Goal: Task Accomplishment & Management: Complete application form

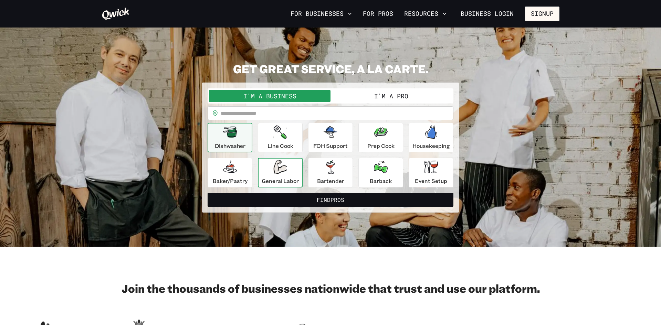
click at [294, 166] on div "General Labor" at bounding box center [280, 172] width 37 height 25
click at [404, 94] on button "I'm a Pro" at bounding box center [392, 96] width 122 height 12
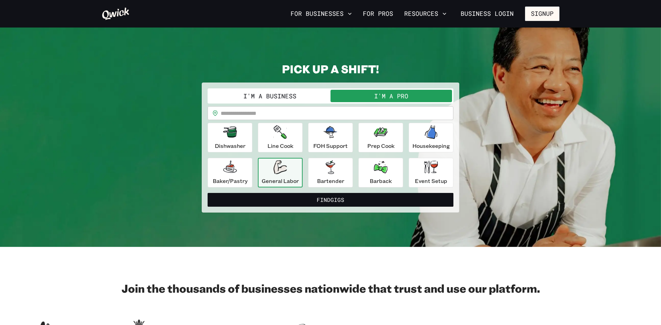
click at [279, 115] on input "text" at bounding box center [337, 113] width 233 height 14
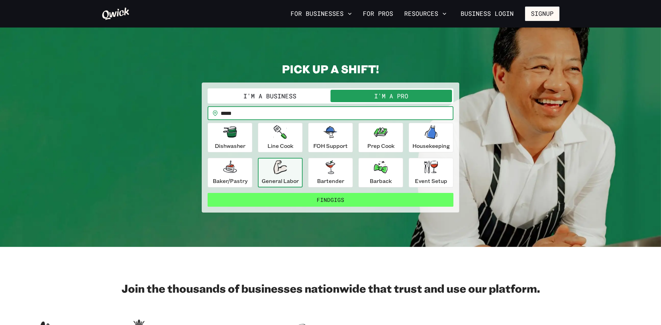
type input "*****"
click at [322, 200] on button "Find Gigs" at bounding box center [331, 200] width 246 height 14
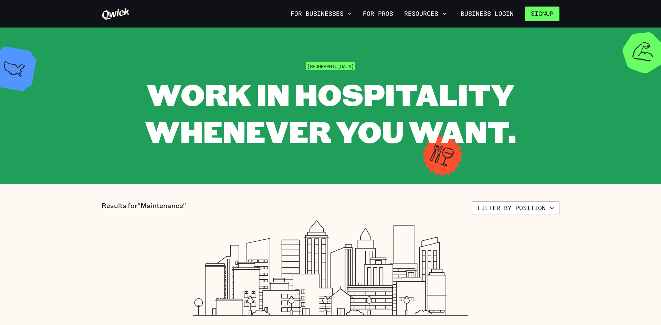
click at [538, 17] on button "Signup" at bounding box center [542, 14] width 34 height 14
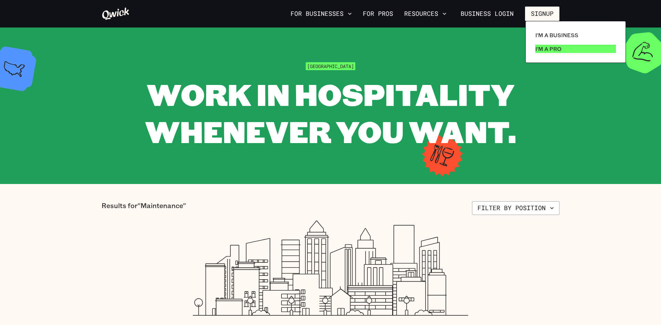
click at [544, 47] on p "I'm a Pro" at bounding box center [549, 49] width 26 height 8
